Goal: Transaction & Acquisition: Download file/media

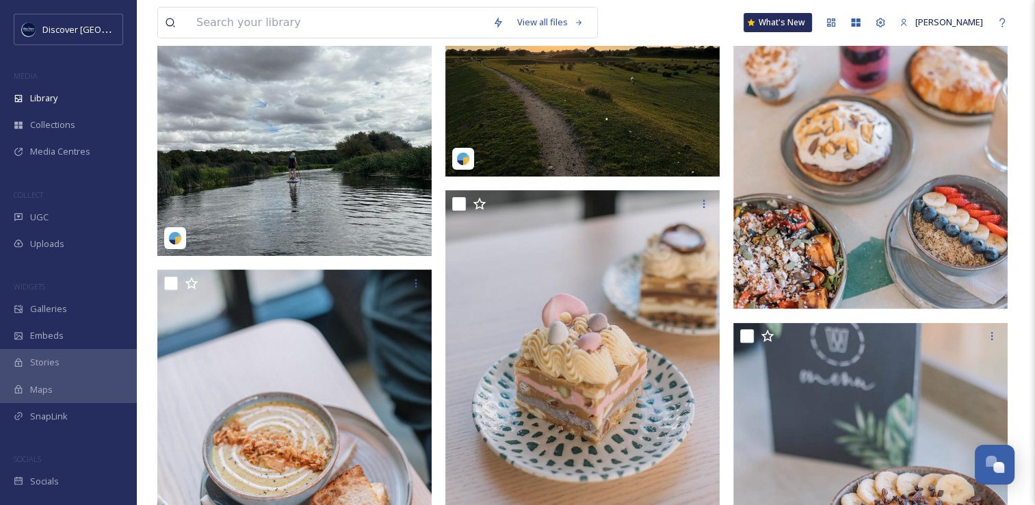
scroll to position [205, 0]
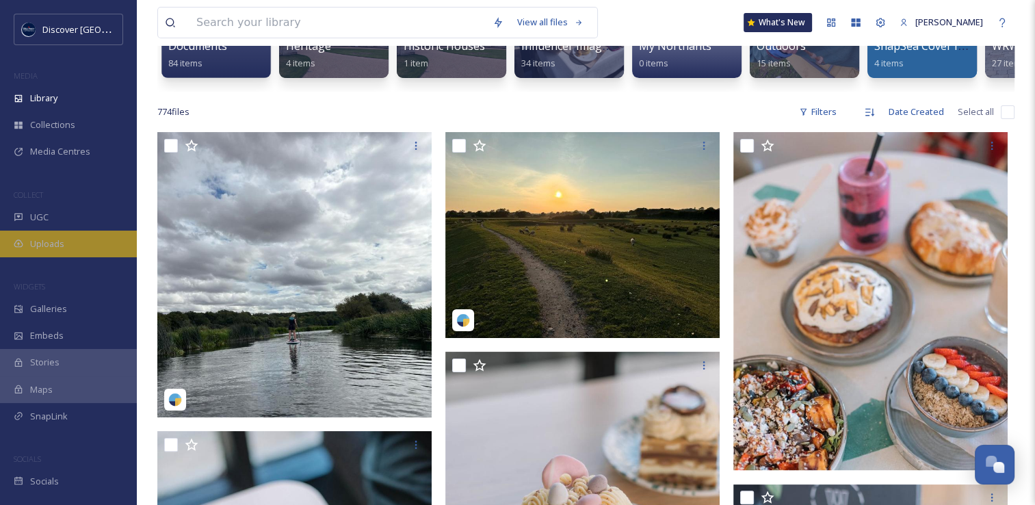
click at [77, 241] on div "Uploads" at bounding box center [68, 243] width 137 height 27
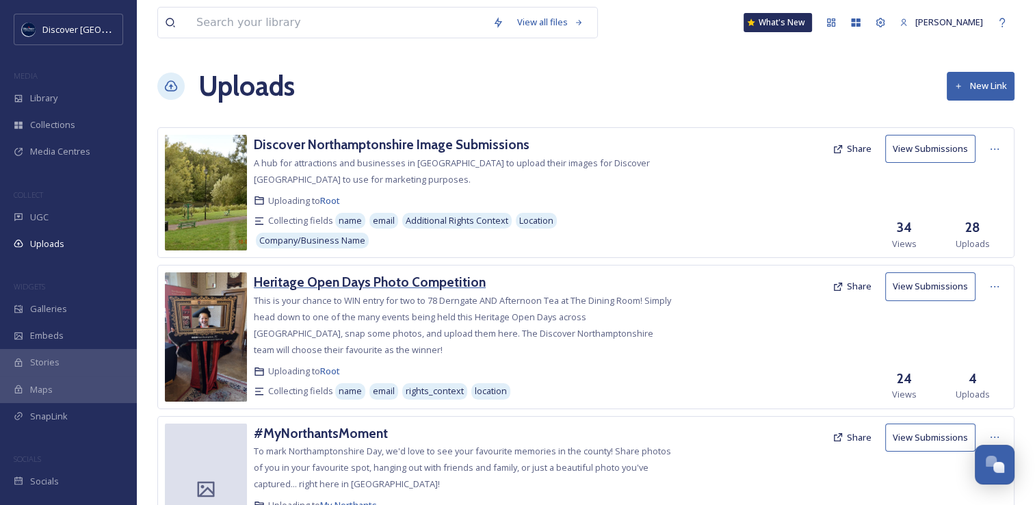
click at [444, 284] on h3 "Heritage Open Days Photo Competition" at bounding box center [370, 282] width 232 height 16
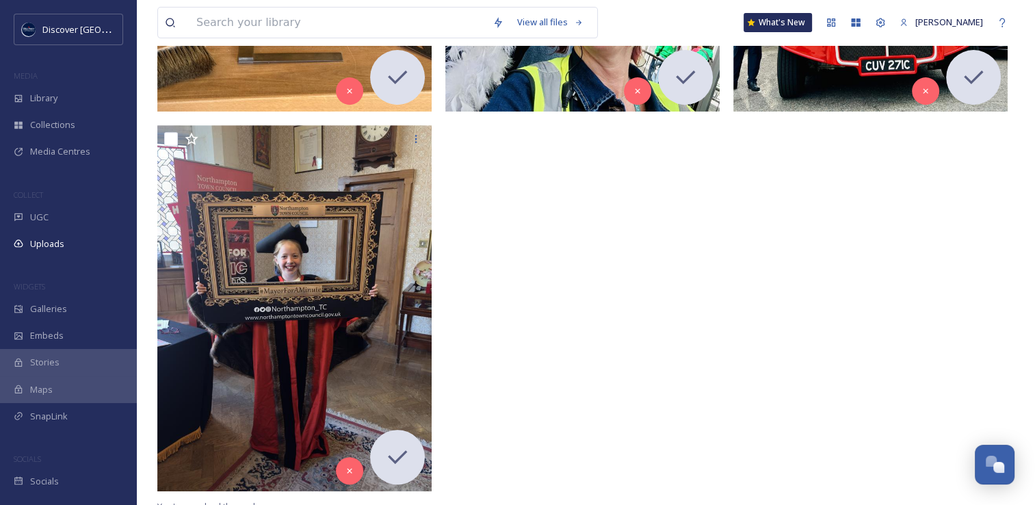
scroll to position [547, 0]
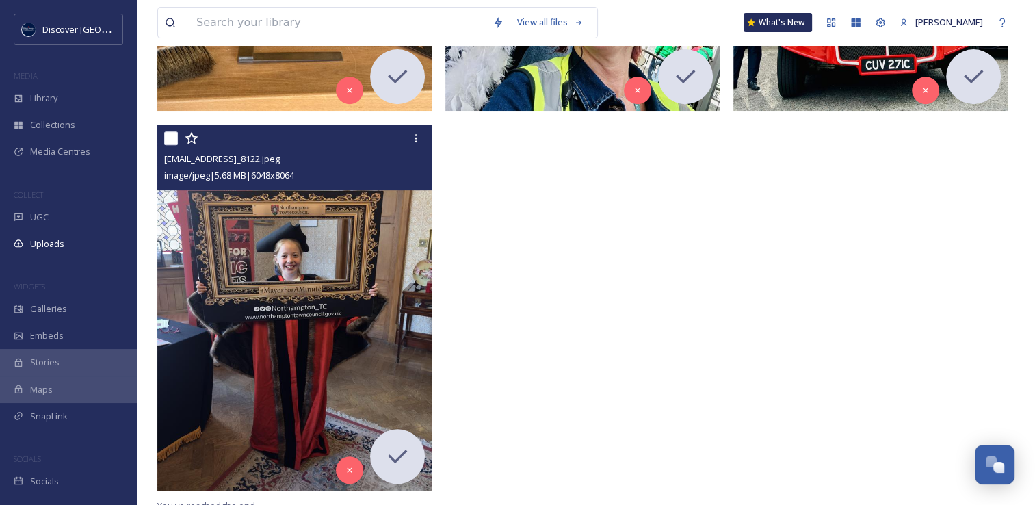
click at [326, 334] on img at bounding box center [294, 306] width 274 height 365
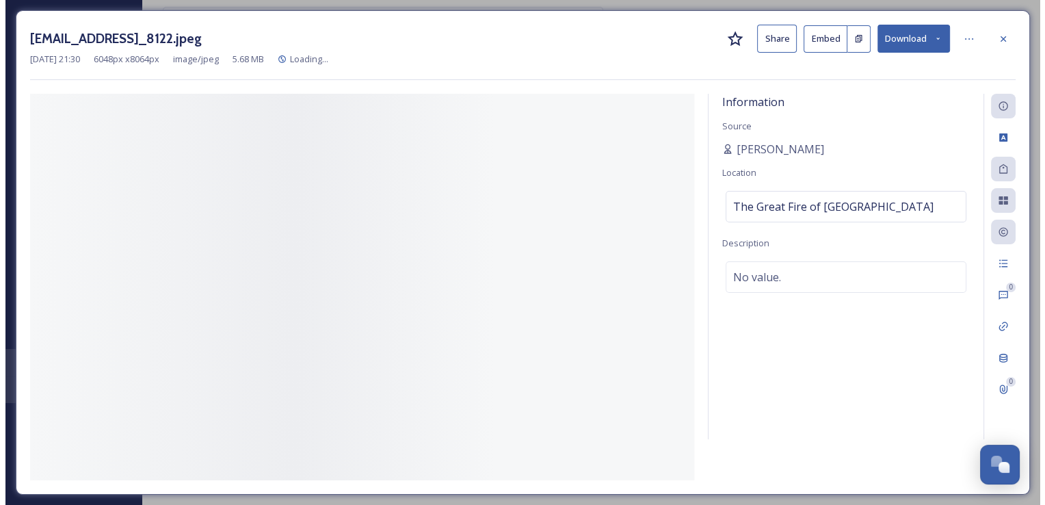
scroll to position [292, 0]
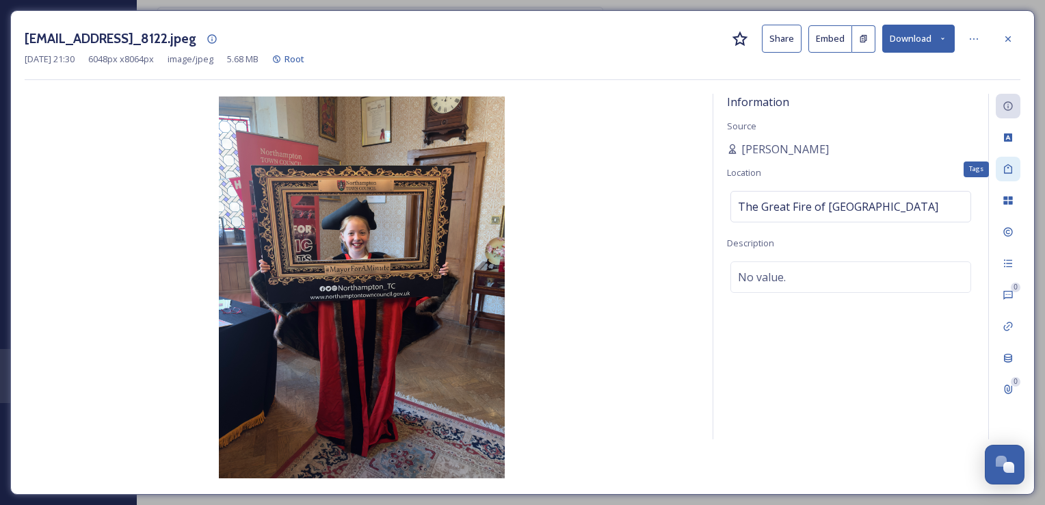
click at [1015, 175] on div "Tags" at bounding box center [1008, 169] width 25 height 25
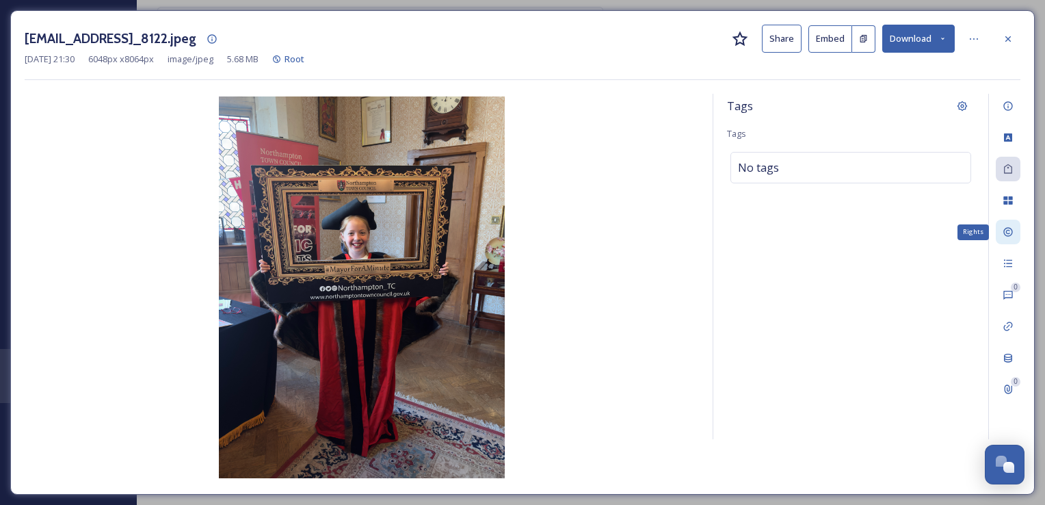
click at [1003, 236] on icon at bounding box center [1008, 231] width 11 height 11
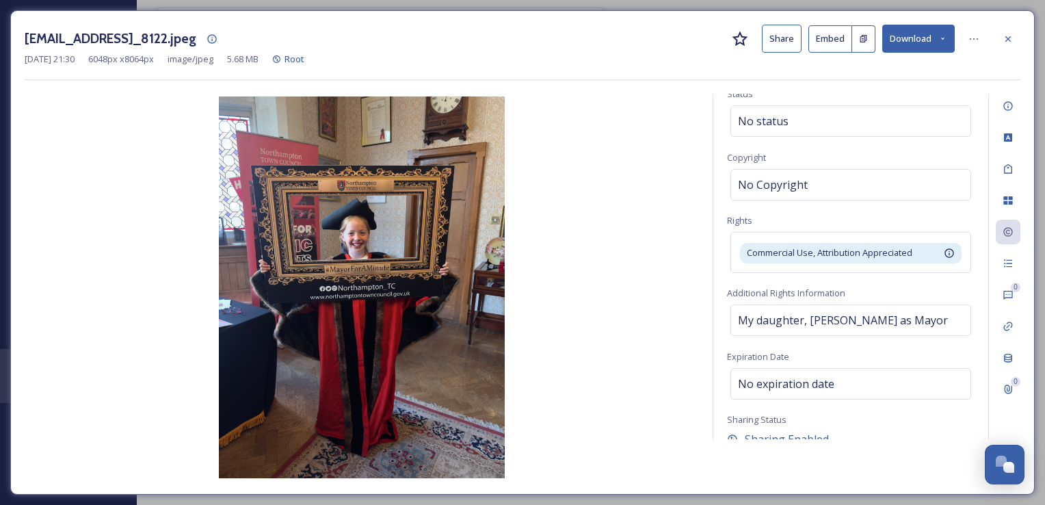
scroll to position [0, 0]
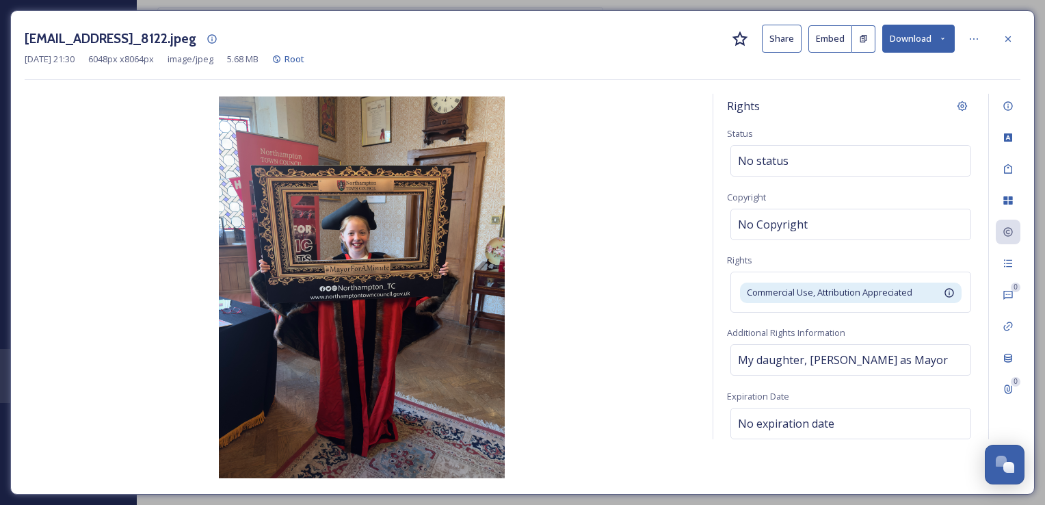
click at [929, 38] on button "Download" at bounding box center [918, 39] width 72 height 28
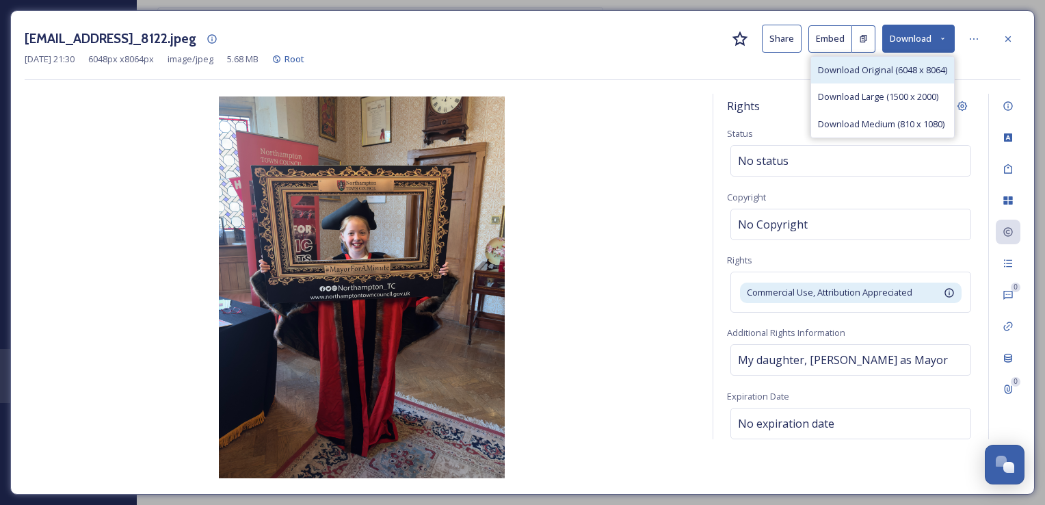
click at [889, 72] on span "Download Original (6048 x 8064)" at bounding box center [882, 70] width 129 height 13
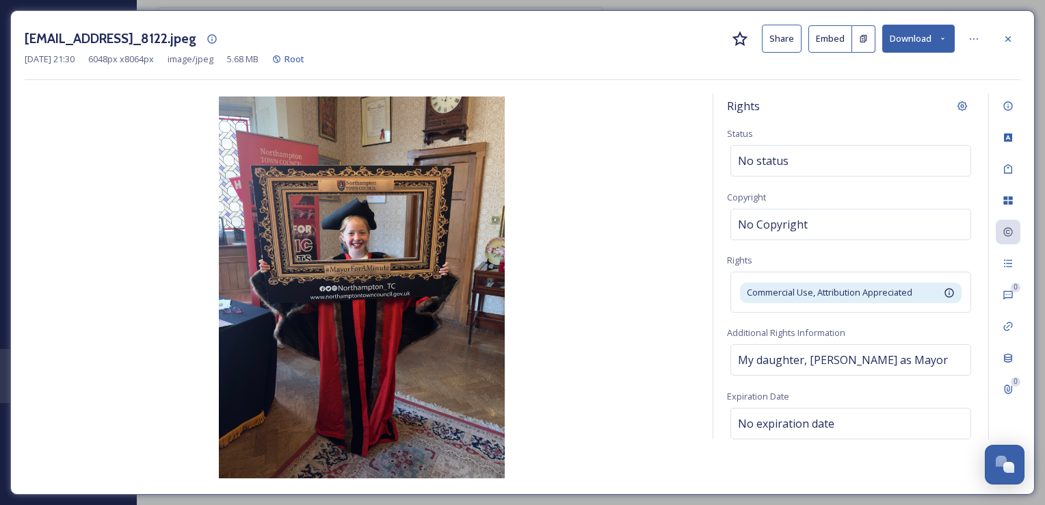
drag, startPoint x: 173, startPoint y: 34, endPoint x: 339, endPoint y: 33, distance: 166.2
click at [196, 33] on h3 "[EMAIL_ADDRESS]_8122.jpeg" at bounding box center [111, 39] width 172 height 20
copy h3 "[EMAIL_ADDRESS][DOMAIN_NAME]"
